Goal: Use online tool/utility: Utilize a website feature to perform a specific function

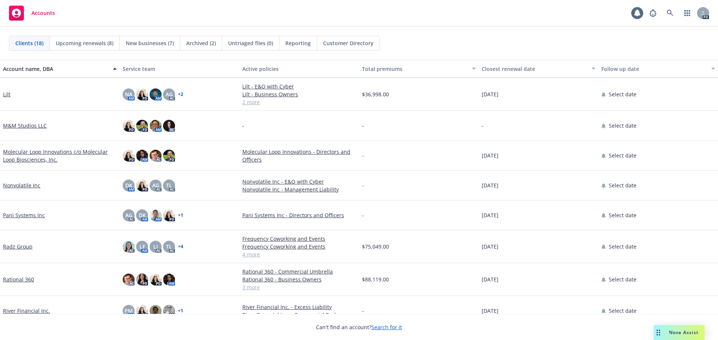
scroll to position [262, 0]
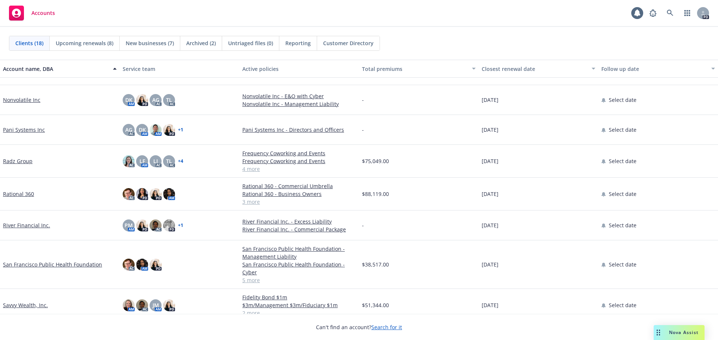
click at [24, 193] on link "Rational 360" at bounding box center [18, 194] width 31 height 8
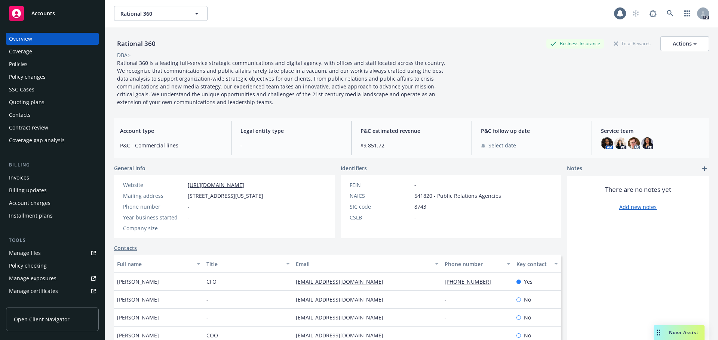
click at [12, 60] on div "Policies" at bounding box center [18, 64] width 19 height 12
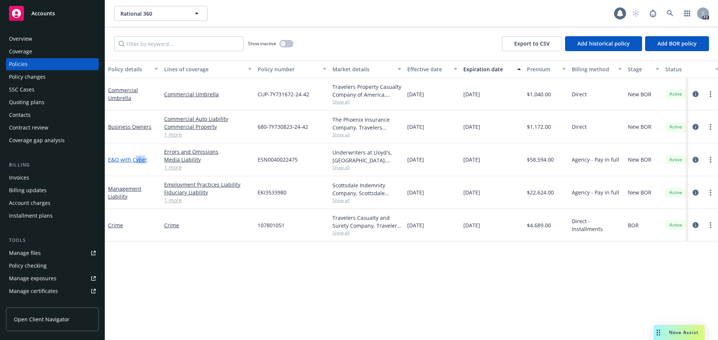
drag, startPoint x: 135, startPoint y: 157, endPoint x: 145, endPoint y: 157, distance: 10.1
click at [145, 157] on link "E&O with Cyber" at bounding box center [127, 159] width 39 height 7
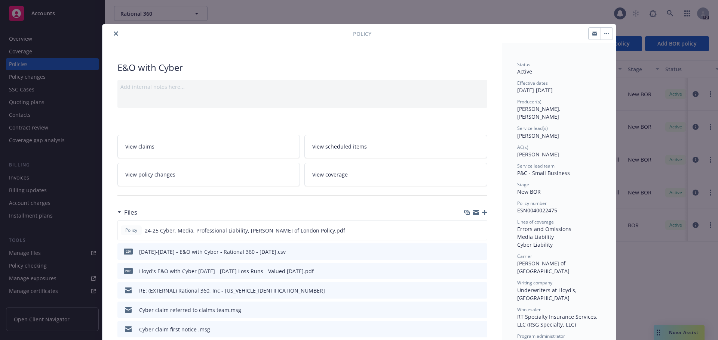
click at [430, 13] on div "Policy E&O with Cyber Add internal notes here... View claims View scheduled ite…" at bounding box center [359, 170] width 718 height 340
click at [114, 33] on icon "close" at bounding box center [116, 33] width 4 height 4
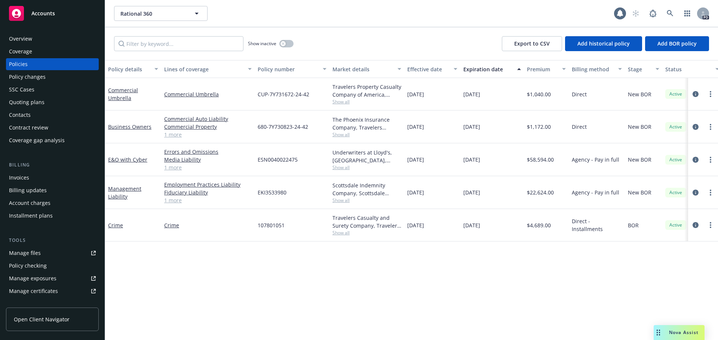
click at [342, 166] on span "Show all" at bounding box center [366, 167] width 69 height 6
click at [256, 298] on div "Policy details Lines of coverage Policy number Market details Effective date Ex…" at bounding box center [411, 200] width 613 height 280
click at [22, 76] on div "Policy changes" at bounding box center [27, 77] width 37 height 12
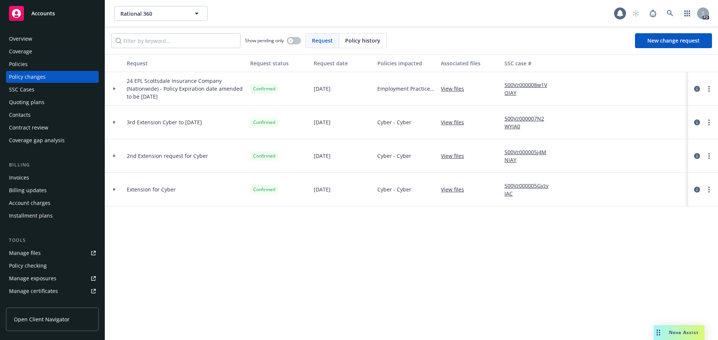
click at [25, 65] on div "Policies" at bounding box center [18, 64] width 19 height 12
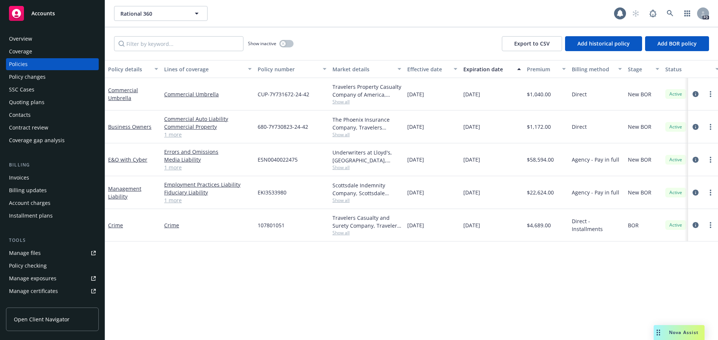
click at [690, 332] on span "Nova Assist" at bounding box center [684, 333] width 30 height 6
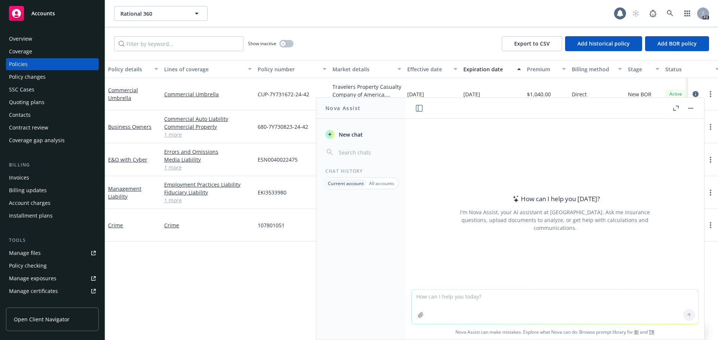
click at [481, 300] on textarea at bounding box center [555, 307] width 286 height 34
paste textarea "Hi Chloe, Mandy, and Jolene, It was wonderful to meet with the new Rational tea…"
type textarea "refine this: Hi Chloe, Mandy, and Jolene, It was wonderful to meet with the new…"
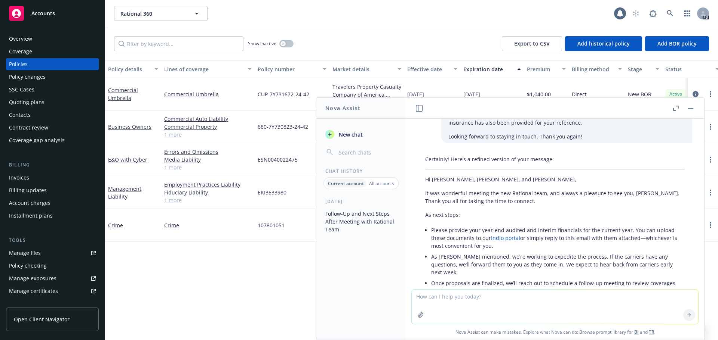
scroll to position [121, 0]
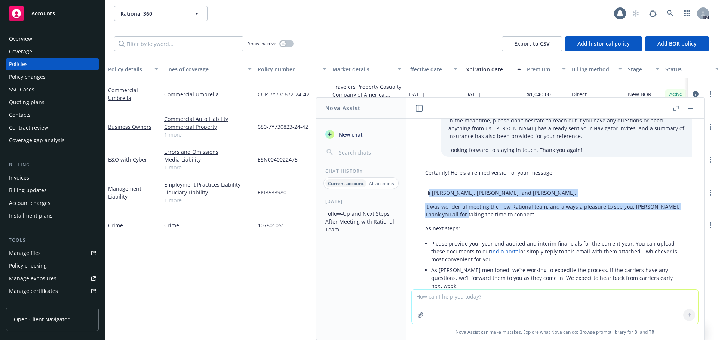
drag, startPoint x: 428, startPoint y: 184, endPoint x: 461, endPoint y: 202, distance: 38.2
click at [459, 204] on div "Certainly! Here’s a refined version of your message: Hi Chloe, Mandy, and Jolen…" at bounding box center [554, 261] width 274 height 191
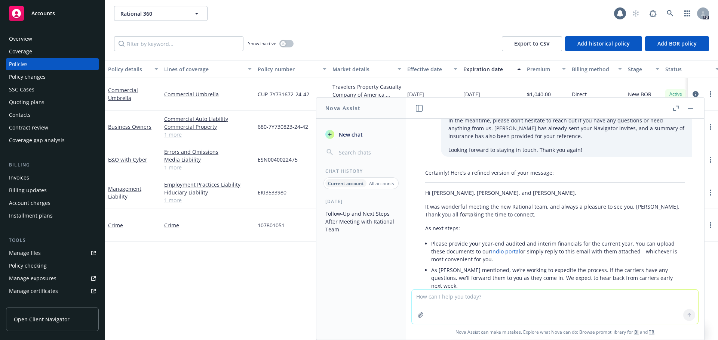
click at [424, 183] on div "Certainly! Here’s a refined version of your message: Hi Chloe, Mandy, and Jolen…" at bounding box center [554, 261] width 274 height 191
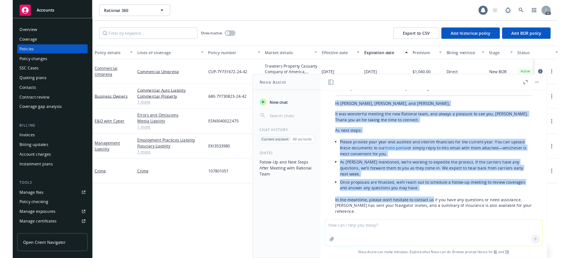
scroll to position [196, 0]
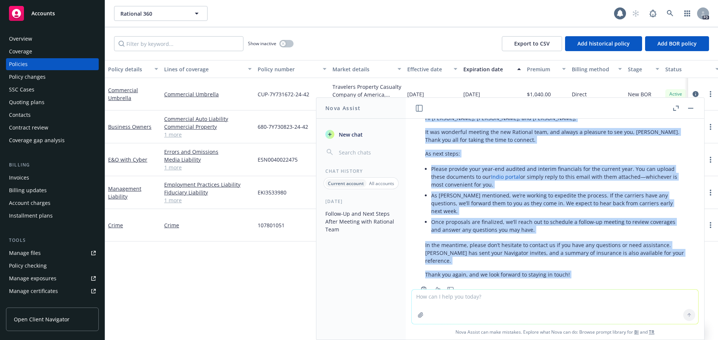
drag, startPoint x: 424, startPoint y: 183, endPoint x: 581, endPoint y: 252, distance: 171.0
click at [581, 252] on div "Certainly! Here’s a refined version of your message: Hi Chloe, Mandy, and Jolen…" at bounding box center [554, 186] width 274 height 191
copy div "Hi Chloe, Mandy, and Jolene, It was wonderful meeting the new Rational team, an…"
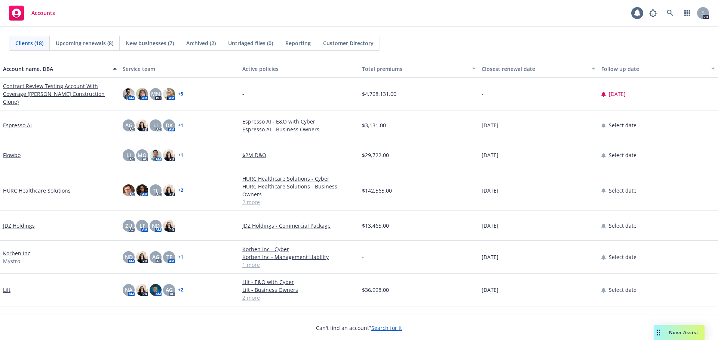
click at [684, 339] on div "Nova Assist" at bounding box center [678, 333] width 51 height 15
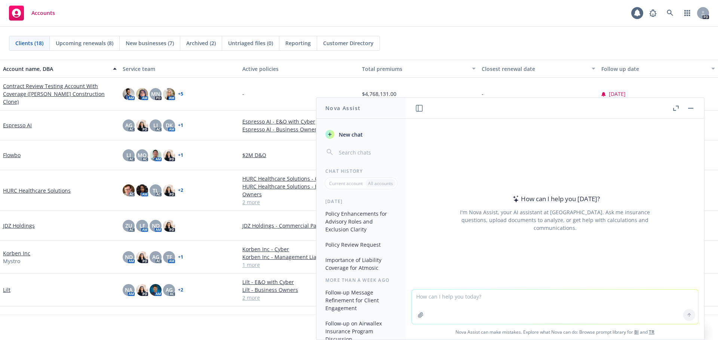
click at [474, 303] on textarea at bounding box center [555, 307] width 286 height 34
click at [474, 302] on textarea at bounding box center [555, 307] width 286 height 34
click at [427, 298] on textarea at bounding box center [555, 307] width 286 height 34
type textarea "Hey [PERSON_NAME] can you draft me an e-mail"
drag, startPoint x: 509, startPoint y: 295, endPoint x: 392, endPoint y: 282, distance: 117.7
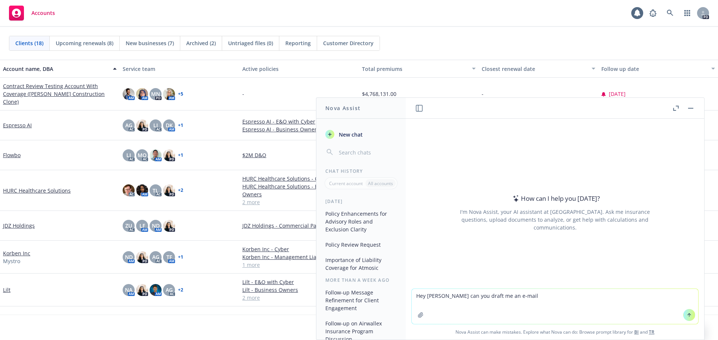
click at [405, 282] on div "Nova Assist New chat Chat History Current account All accounts [DATE] Policy En…" at bounding box center [554, 219] width 299 height 243
click at [450, 295] on textarea at bounding box center [555, 306] width 286 height 35
click at [450, 296] on textarea at bounding box center [555, 306] width 286 height 35
type textarea "Can you please drop me a nice email"
drag, startPoint x: 526, startPoint y: 297, endPoint x: 343, endPoint y: 291, distance: 182.9
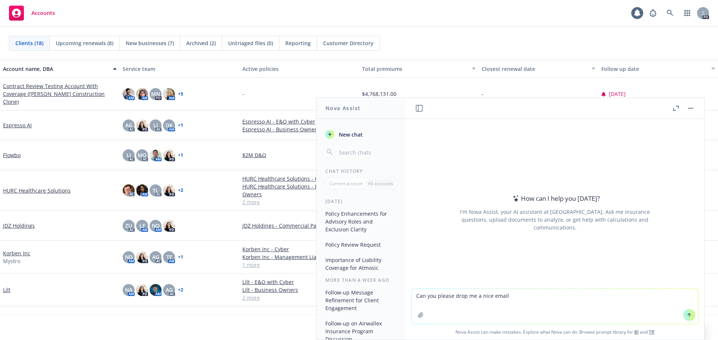
click at [405, 291] on div "Nova Assist New chat Chat History Current account All accounts [DATE] Policy En…" at bounding box center [554, 219] width 299 height 243
click at [466, 290] on textarea at bounding box center [555, 306] width 286 height 35
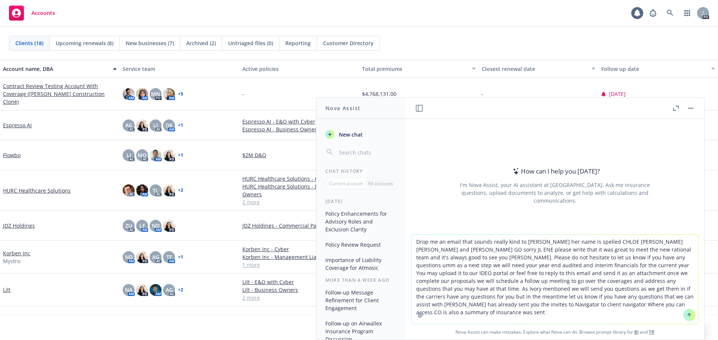
type textarea "Drop me an email that sounds really kind to [PERSON_NAME] her name is spelled C…"
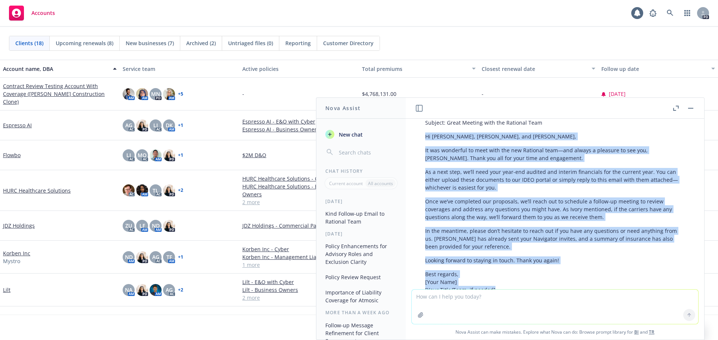
scroll to position [189, 0]
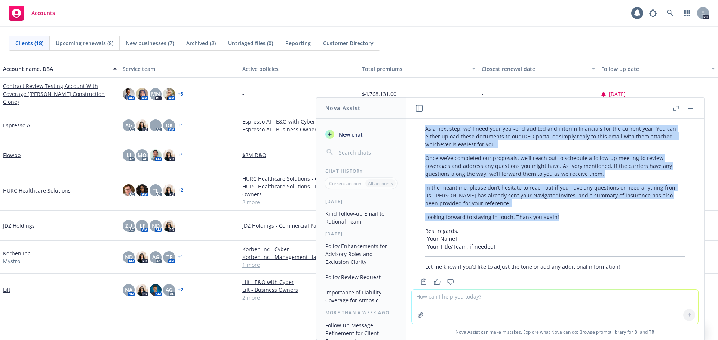
drag, startPoint x: 425, startPoint y: 188, endPoint x: 529, endPoint y: 169, distance: 105.6
click at [599, 200] on div "Certainly! Here’s a warm and polished draft for your email to [PERSON_NAME], [P…" at bounding box center [554, 158] width 274 height 229
copy div "Hi [PERSON_NAME], [PERSON_NAME], and [PERSON_NAME], It was wonderful to meet wi…"
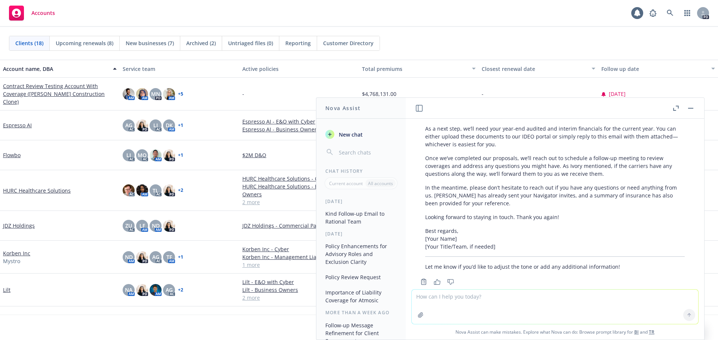
click at [421, 34] on div "Clients (18) Upcoming renewals (8) New businesses (7) Archived (2) Untriaged fi…" at bounding box center [359, 43] width 718 height 33
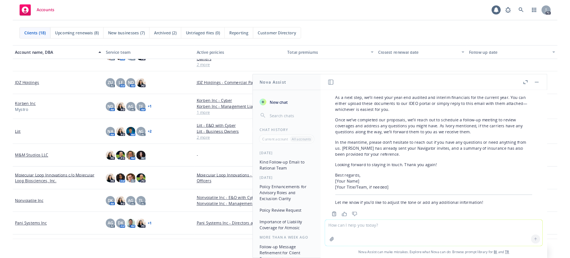
scroll to position [301, 0]
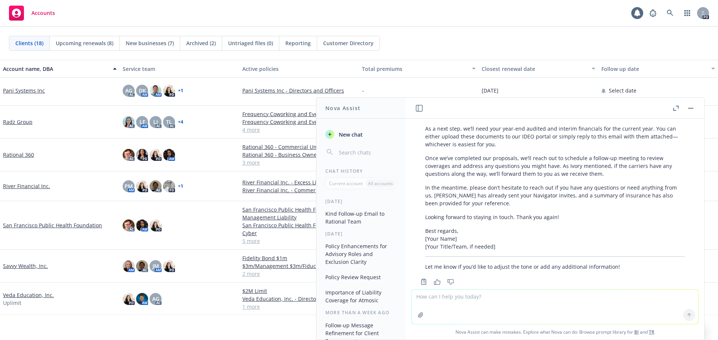
click at [18, 155] on link "Rational 360" at bounding box center [18, 155] width 31 height 8
